Goal: Task Accomplishment & Management: Use online tool/utility

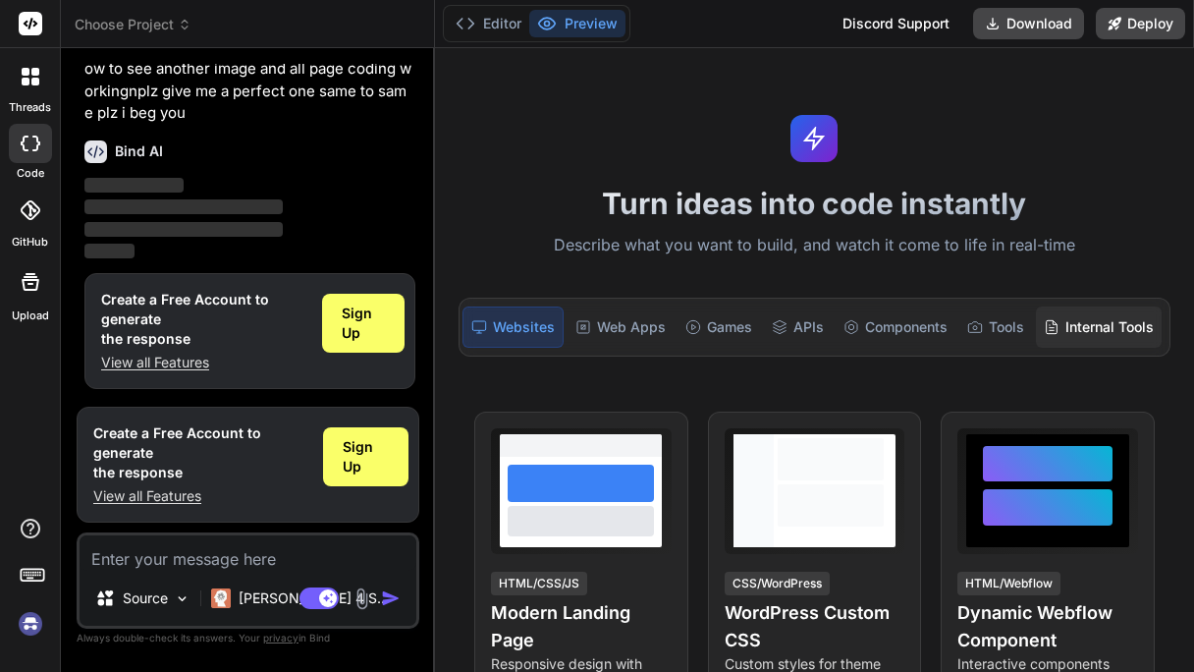
scroll to position [0, 7]
click at [912, 332] on div "Components" at bounding box center [896, 326] width 120 height 41
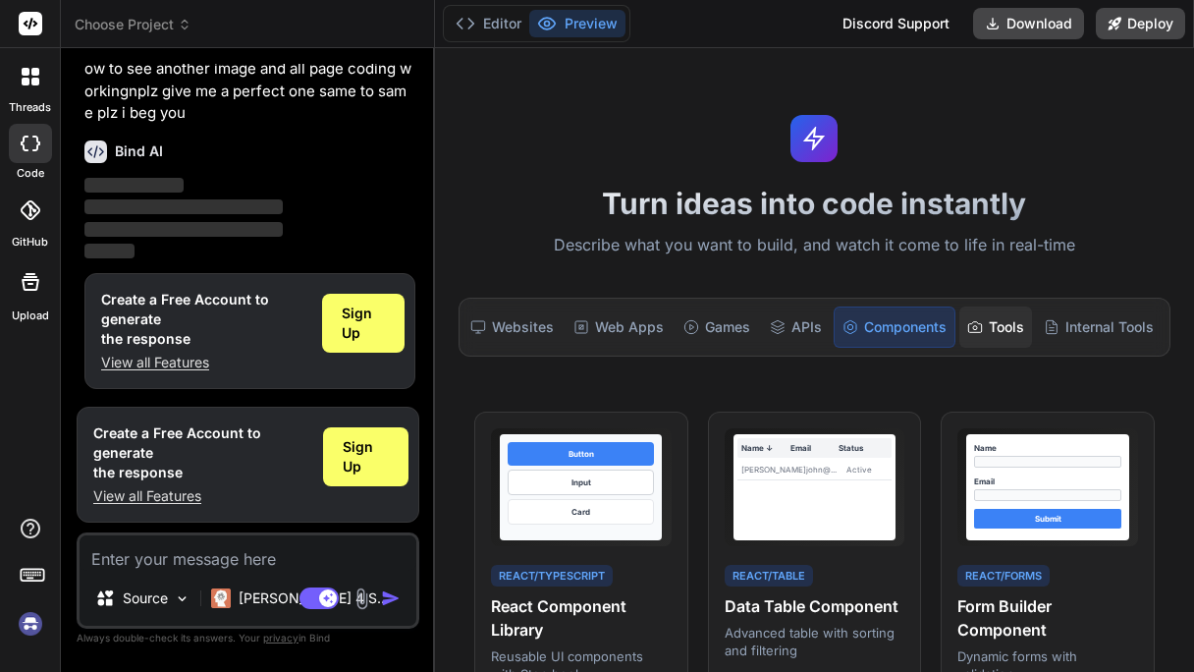
click at [1005, 328] on div "Tools" at bounding box center [995, 326] width 73 height 41
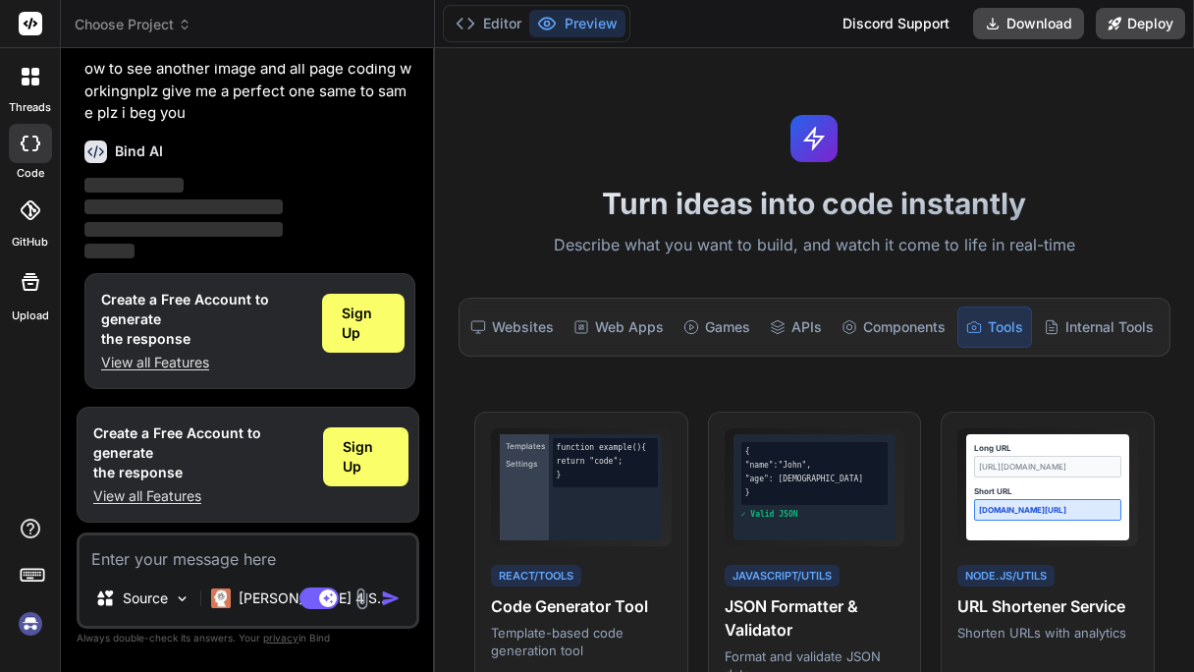
click at [997, 328] on div "Tools" at bounding box center [994, 326] width 75 height 41
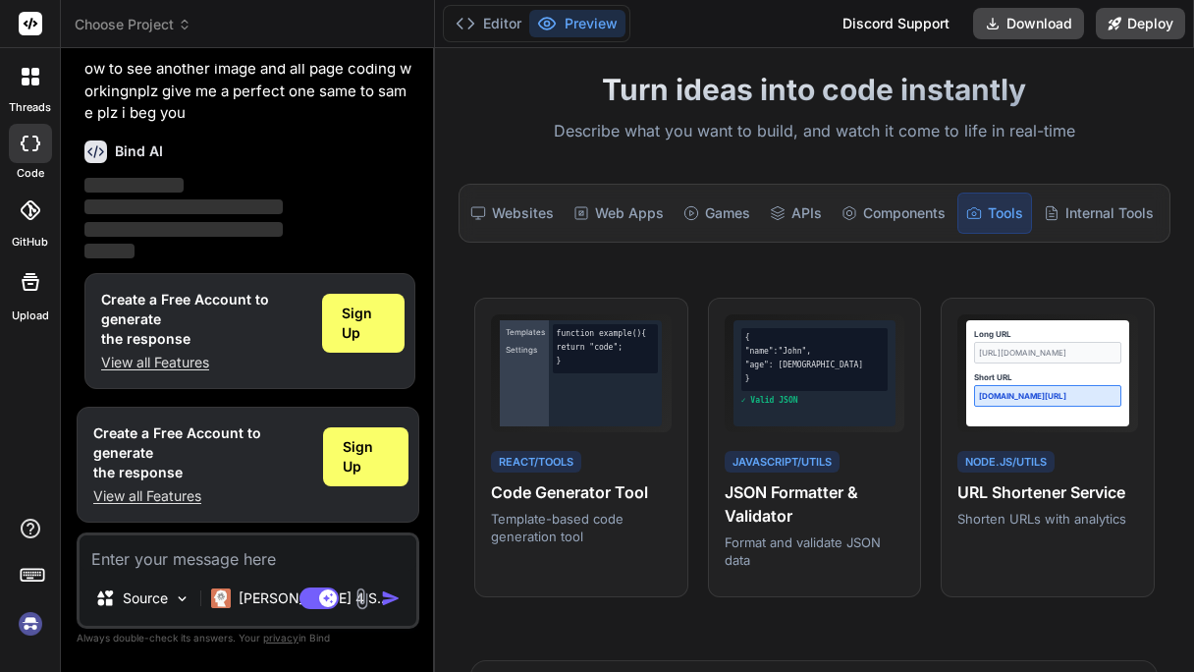
scroll to position [0, 0]
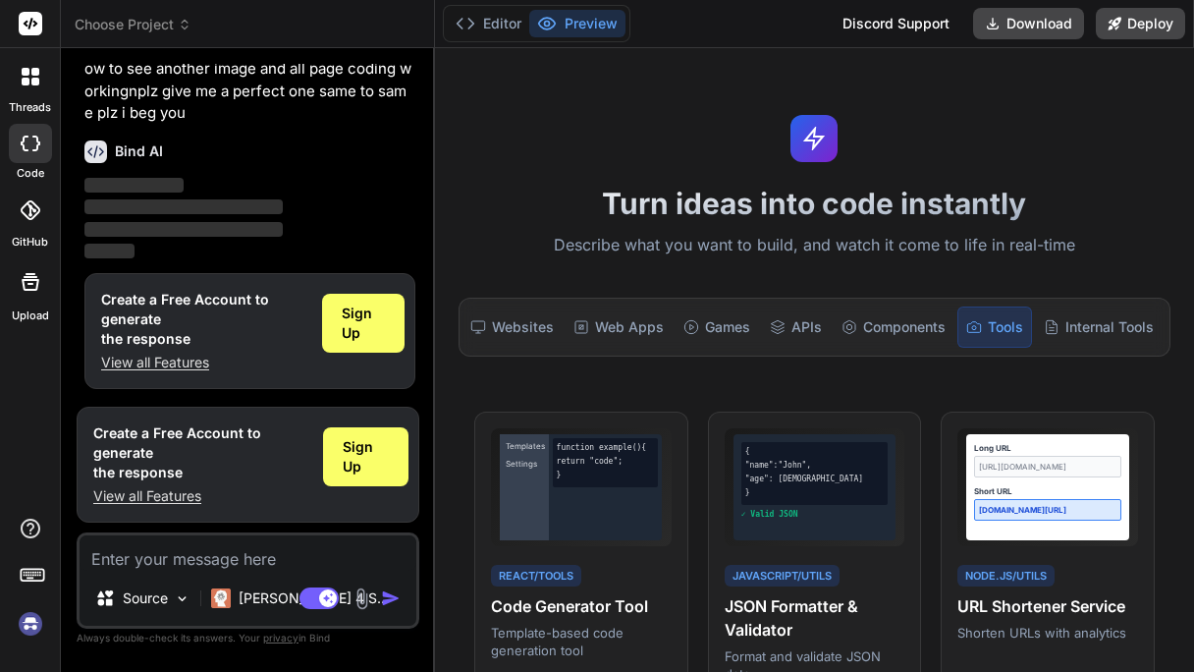
click at [379, 345] on div "Sign Up" at bounding box center [363, 323] width 82 height 59
click at [396, 605] on img "button" at bounding box center [391, 598] width 20 height 20
click at [367, 433] on div "Sign Up" at bounding box center [365, 456] width 85 height 59
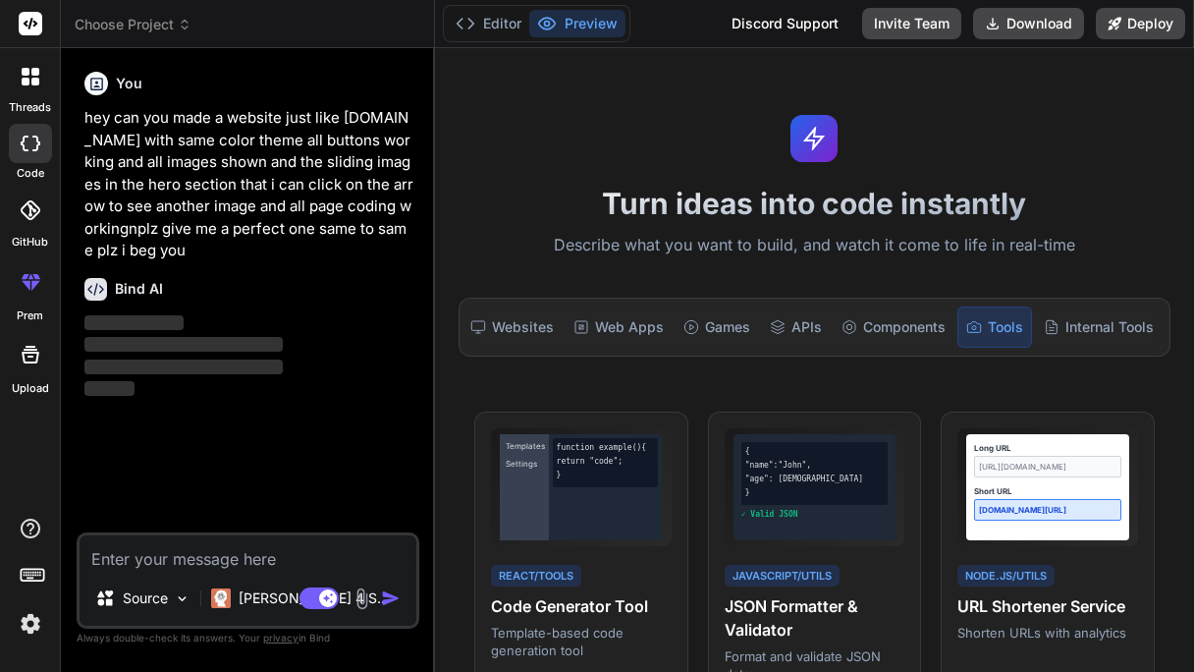
type textarea "x"
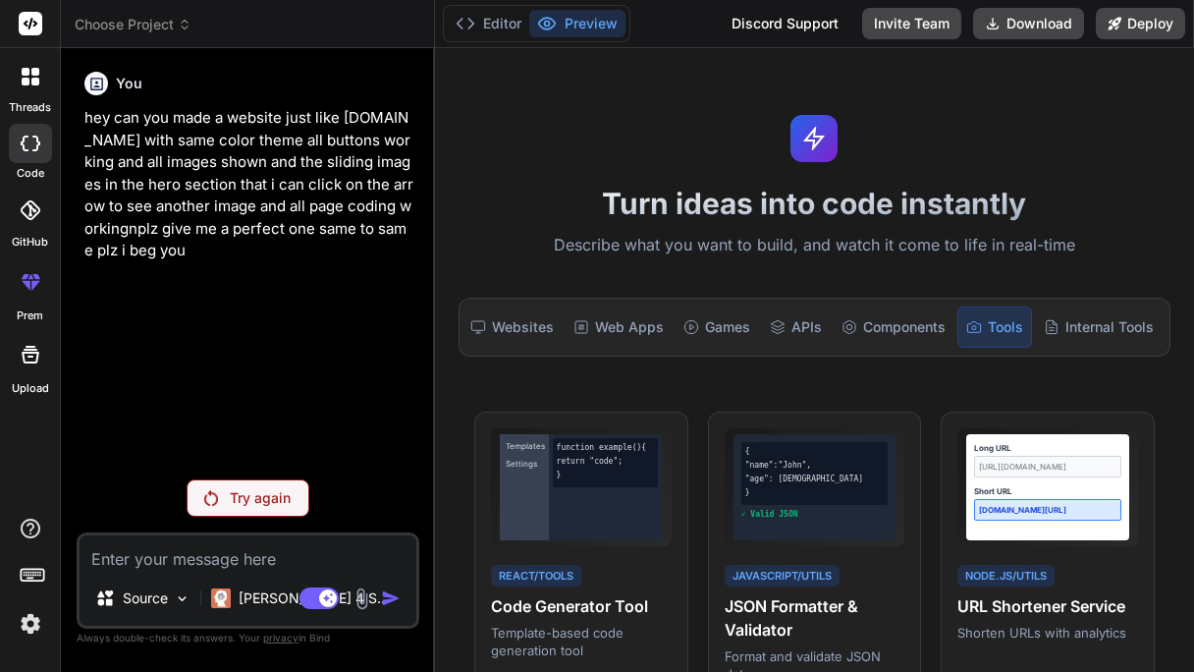
click at [337, 560] on textarea at bounding box center [248, 552] width 337 height 35
paste textarea "hey can you made a website just like [DOMAIN_NAME] with same color theme all bu…"
type textarea "hey can you made a website just like [DOMAIN_NAME] with same color theme all bu…"
type textarea "x"
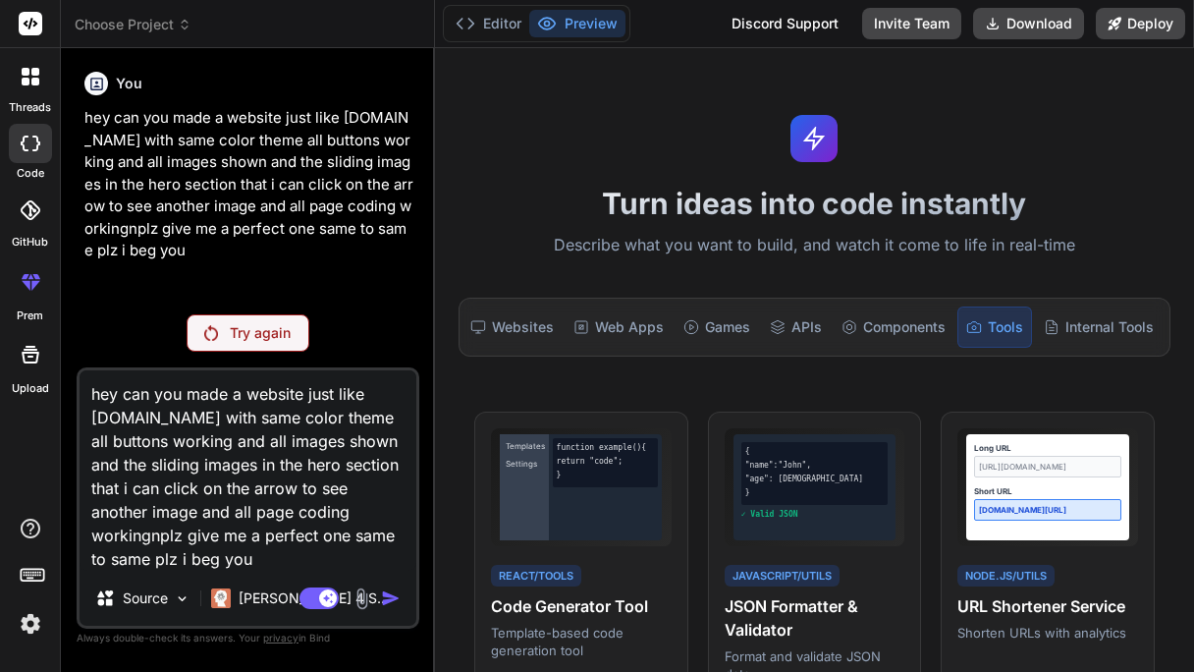
type textarea "hey can you made a website just like [DOMAIN_NAME] with same color theme all bu…"
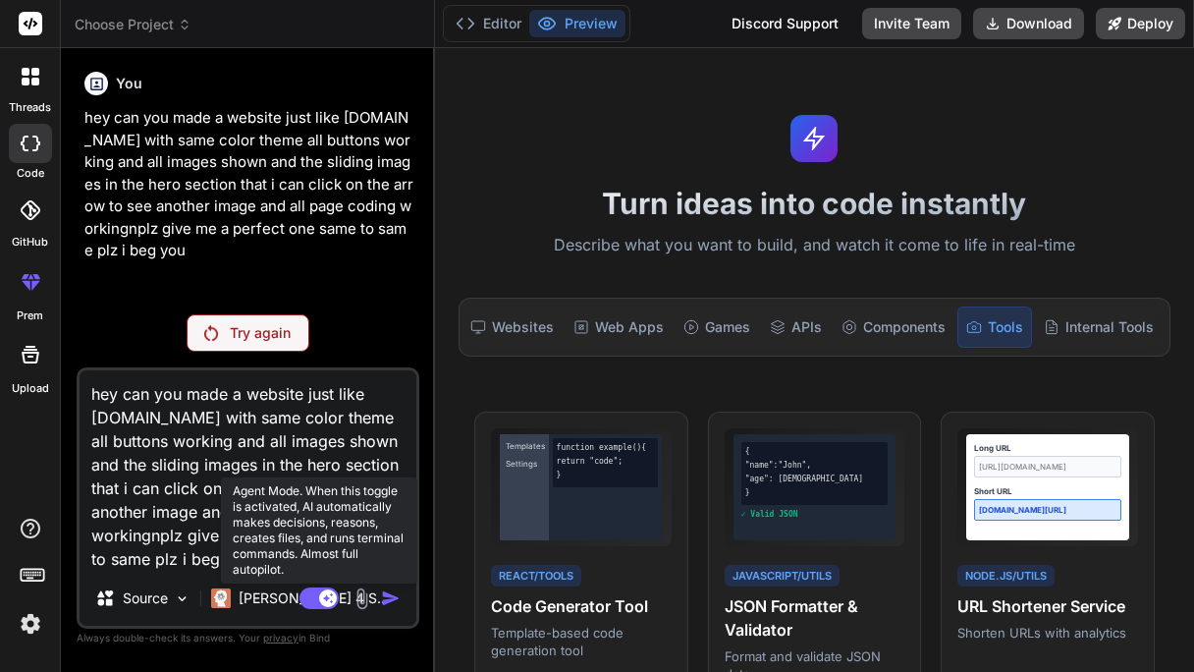
click at [320, 602] on rect at bounding box center [319, 598] width 39 height 22
click at [310, 597] on icon at bounding box center [310, 597] width 10 height 10
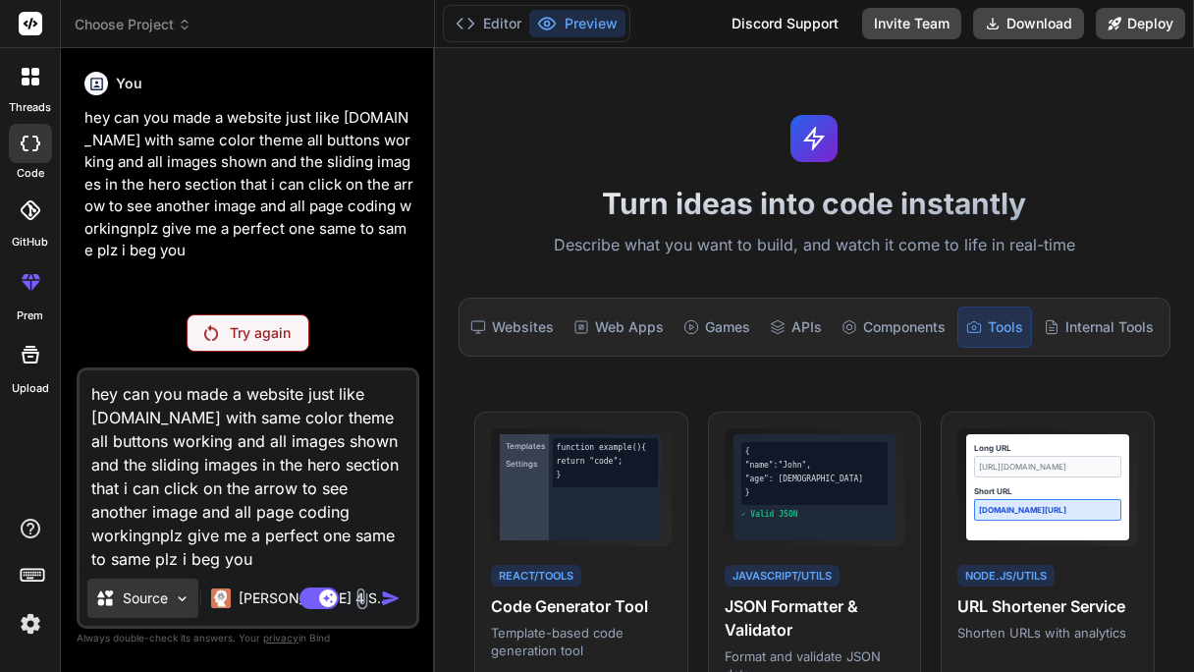
click at [103, 580] on div "Source" at bounding box center [142, 597] width 111 height 39
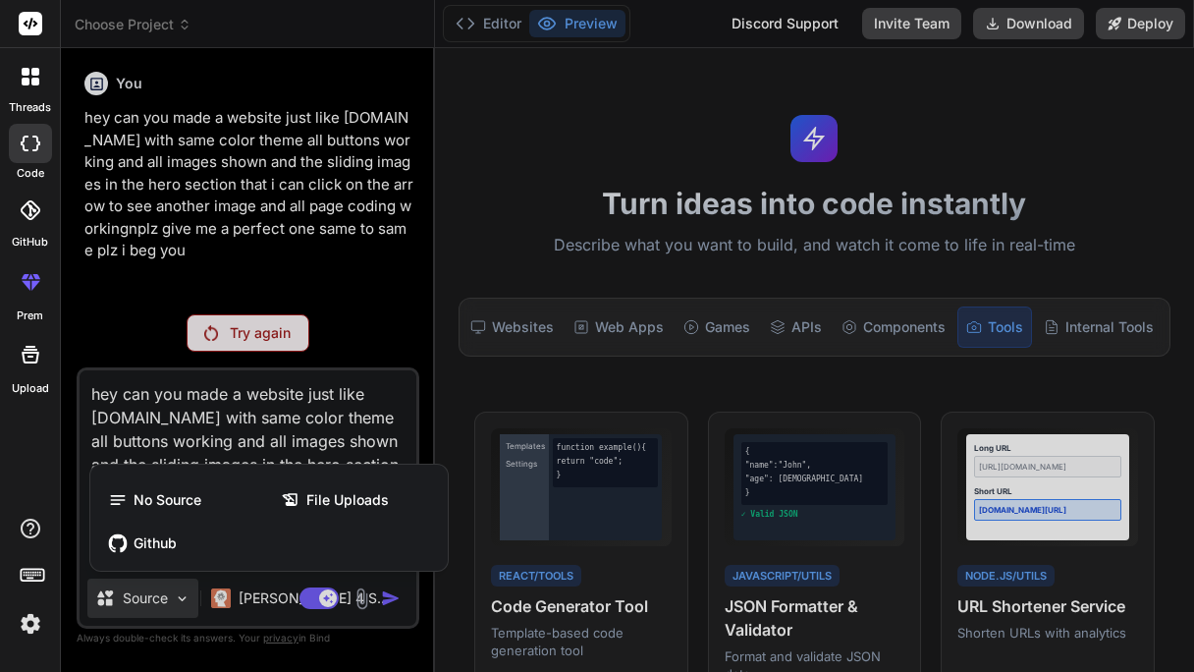
click at [109, 595] on div at bounding box center [597, 336] width 1194 height 672
type textarea "x"
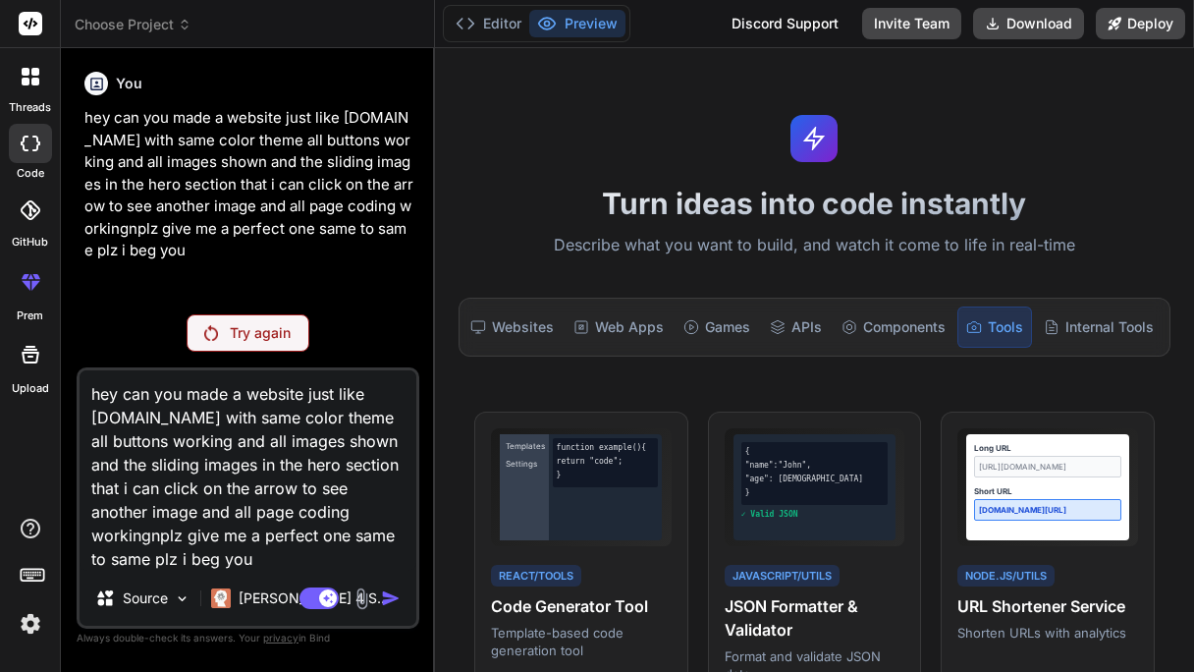
click at [109, 327] on div "Try again" at bounding box center [248, 332] width 343 height 37
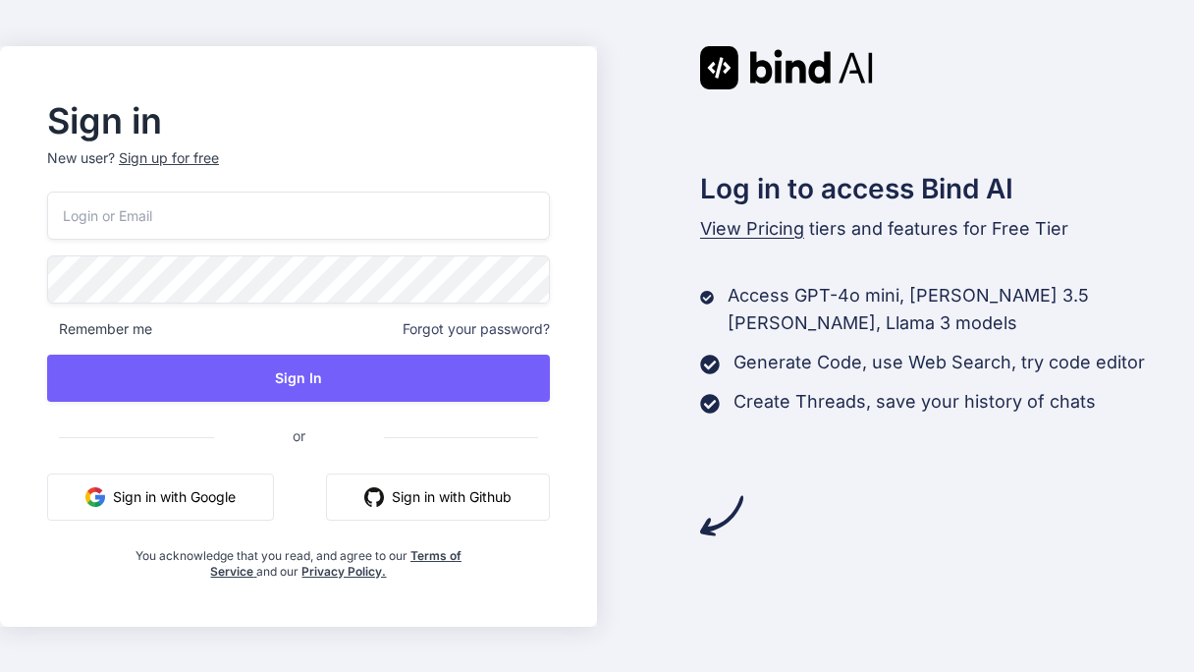
click at [242, 507] on button "Sign in with Google" at bounding box center [160, 496] width 227 height 47
click at [139, 192] on input "email" at bounding box center [298, 215] width 503 height 48
type input "GLAMOUR MART"
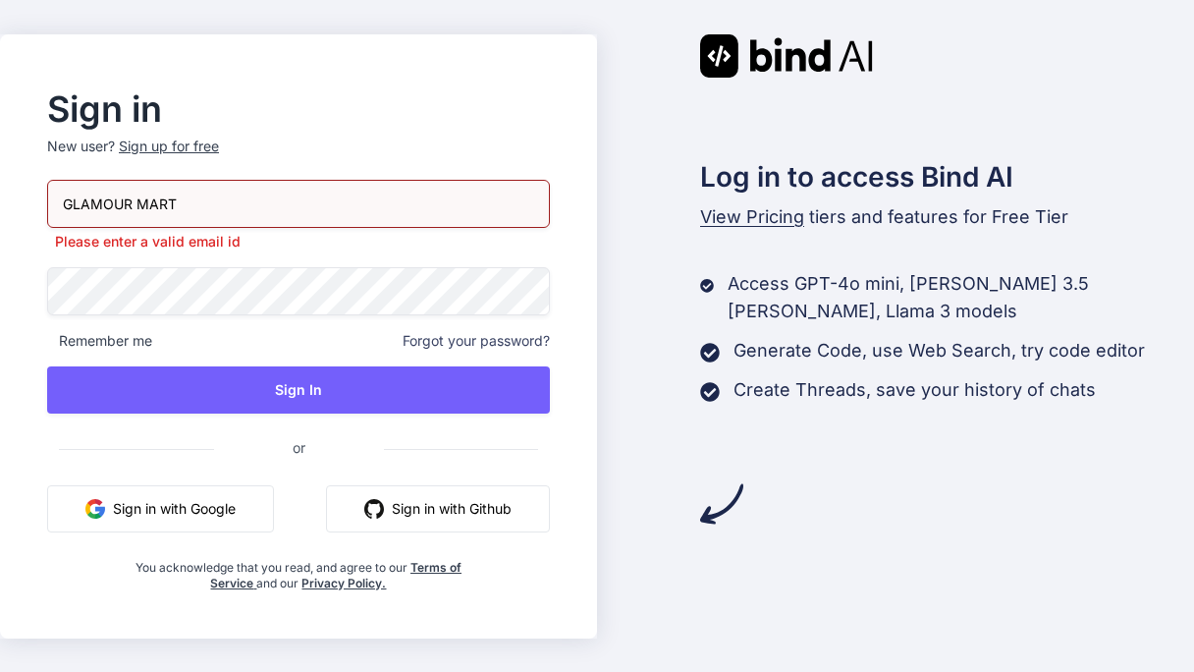
click at [221, 519] on button "Sign in with Google" at bounding box center [160, 508] width 227 height 47
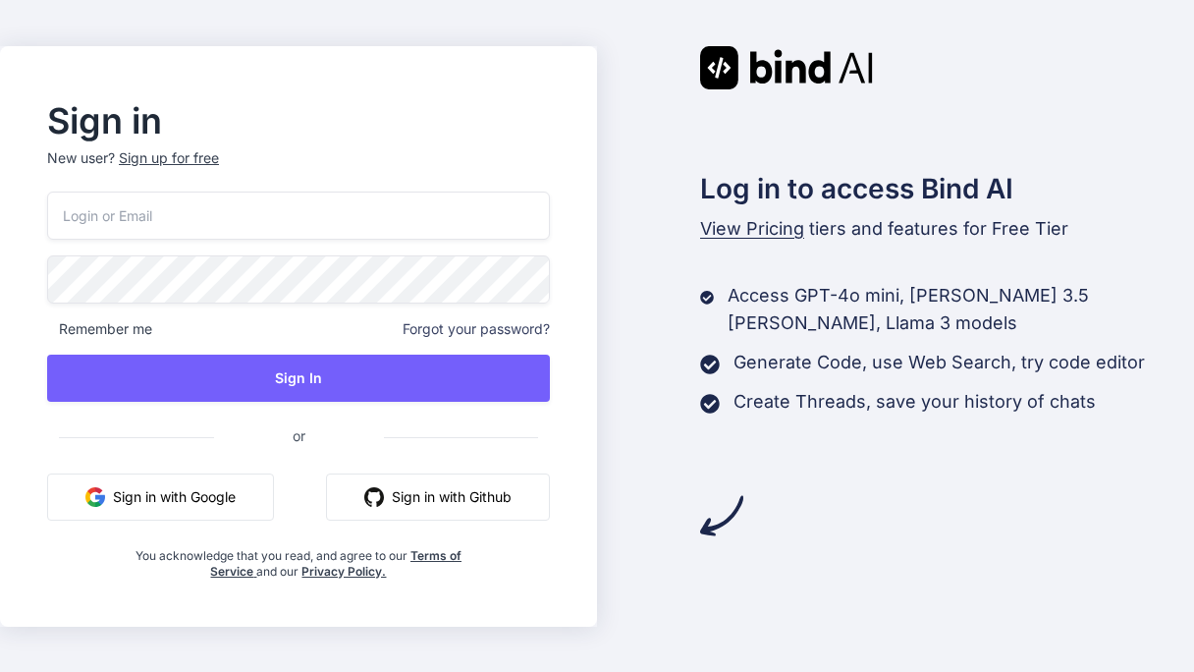
click at [185, 494] on button "Sign in with Google" at bounding box center [160, 496] width 227 height 47
